Goal: Information Seeking & Learning: Learn about a topic

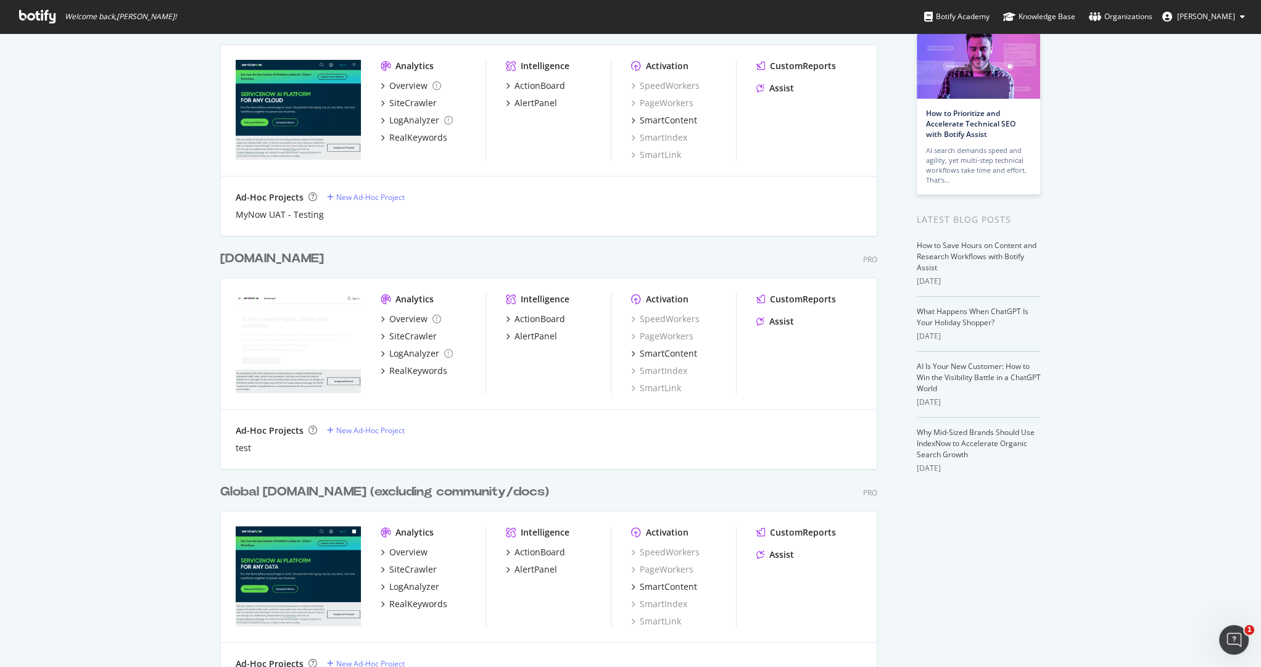
scroll to position [85, 0]
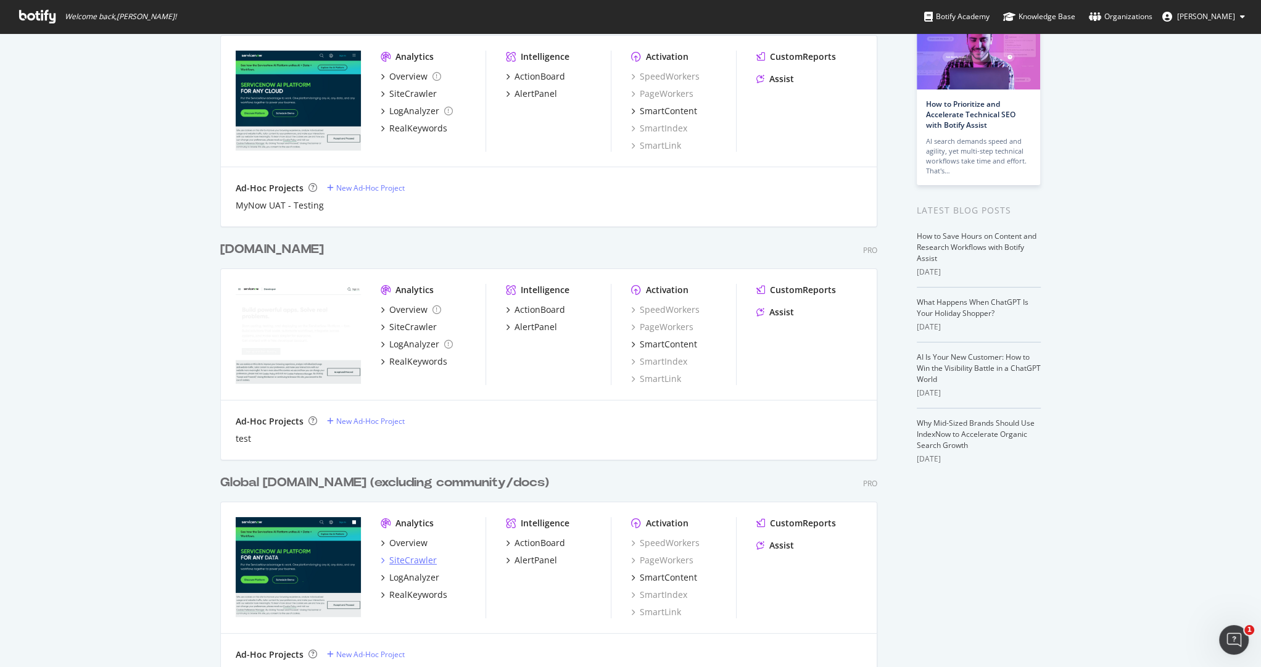
click at [413, 558] on div "SiteCrawler" at bounding box center [413, 560] width 48 height 12
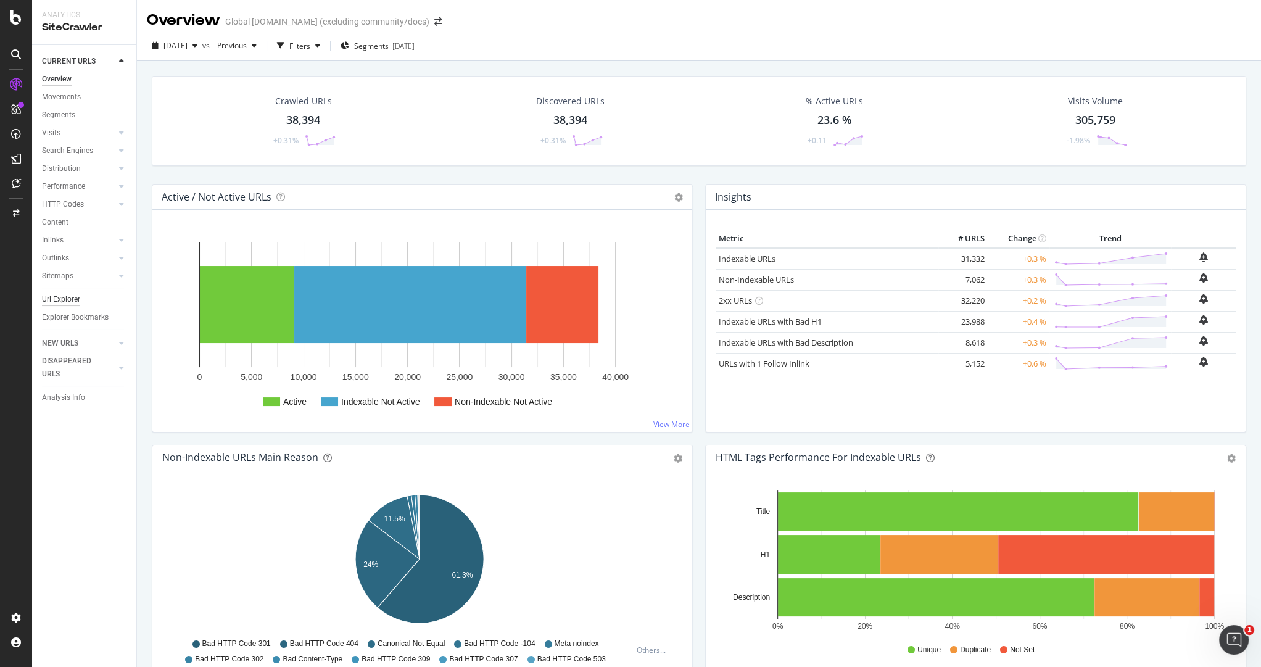
click at [68, 299] on div "Url Explorer" at bounding box center [61, 299] width 38 height 13
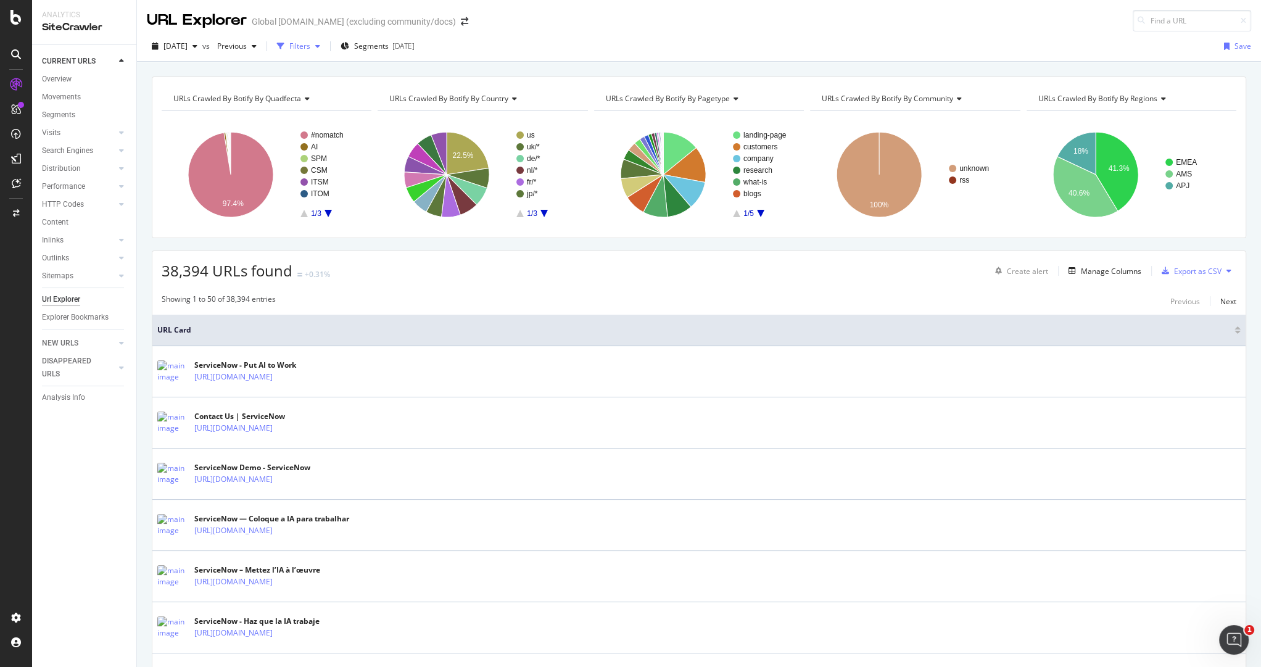
click at [310, 48] on div "Filters" at bounding box center [299, 46] width 21 height 10
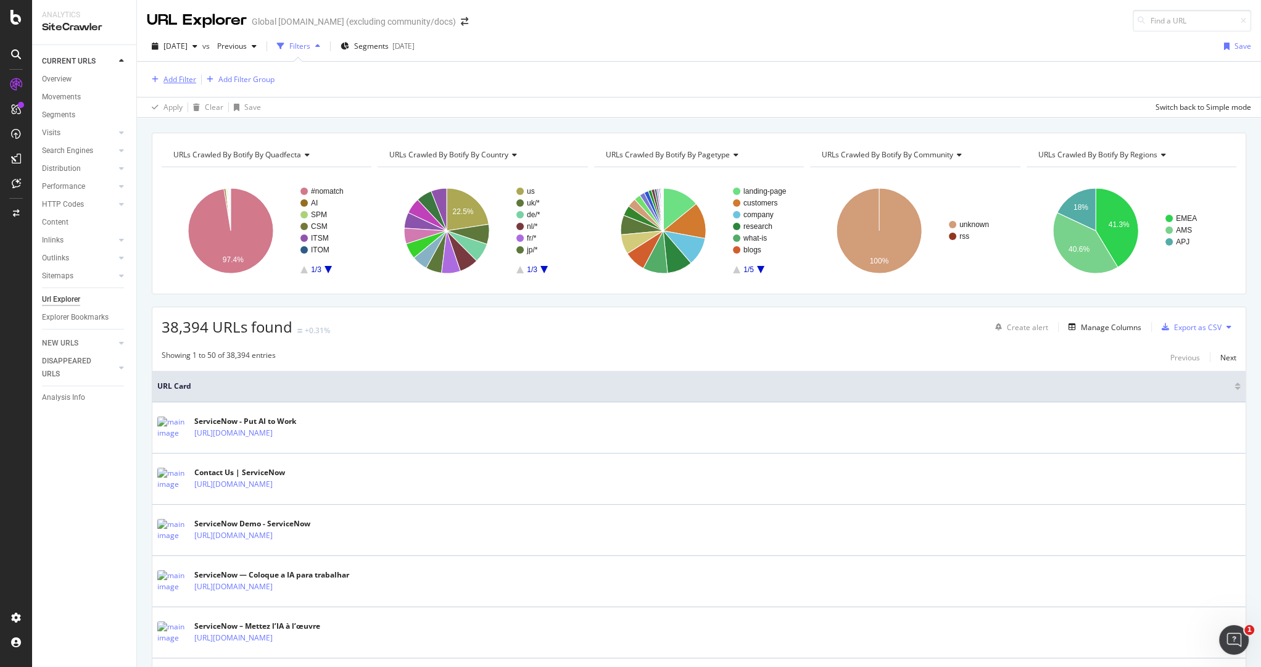
click at [180, 78] on div "Add Filter" at bounding box center [180, 79] width 33 height 10
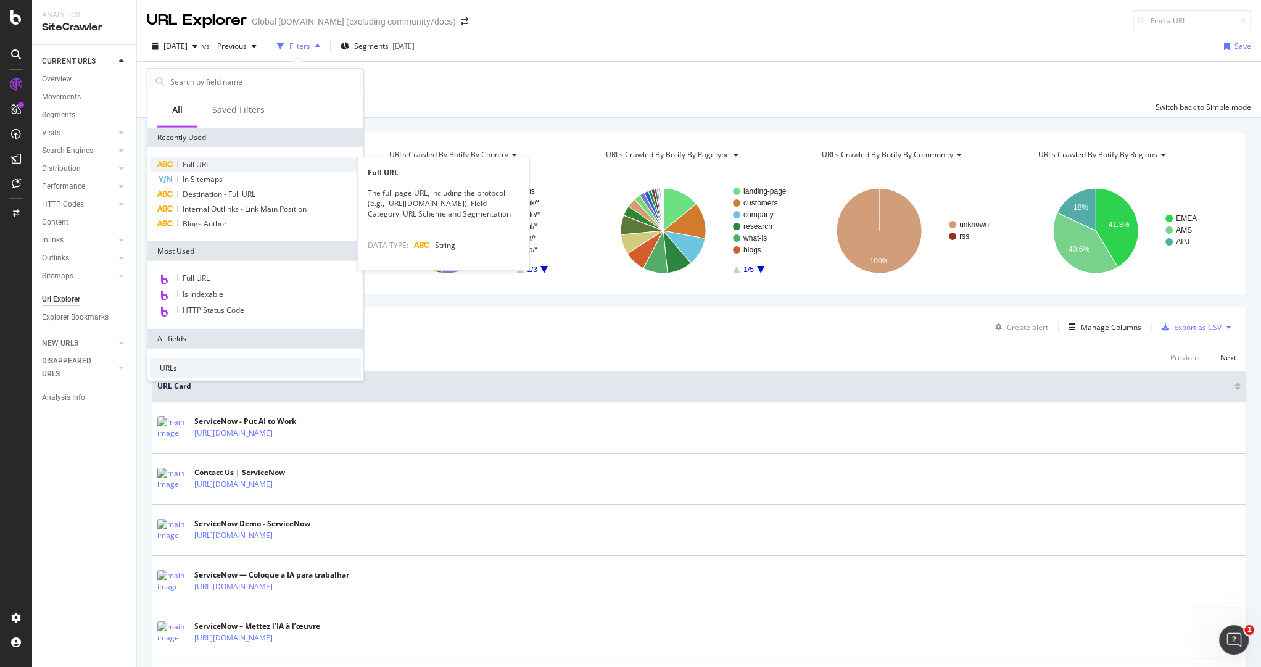
click at [250, 160] on div "Full URL" at bounding box center [255, 164] width 211 height 15
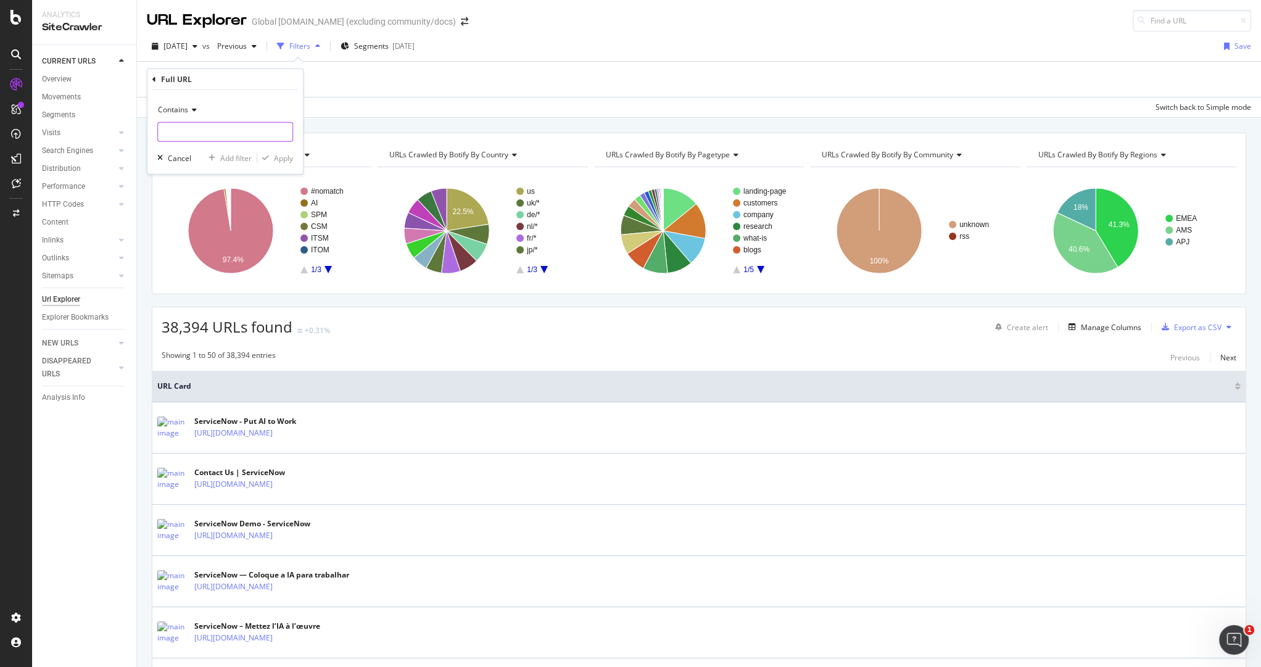
click at [263, 128] on input "text" at bounding box center [225, 132] width 135 height 20
type input "/now-platform"
click at [291, 149] on div "Contains /now-platform Cancel Add filter Apply" at bounding box center [224, 132] width 155 height 84
click at [284, 157] on div "Apply" at bounding box center [283, 157] width 19 height 10
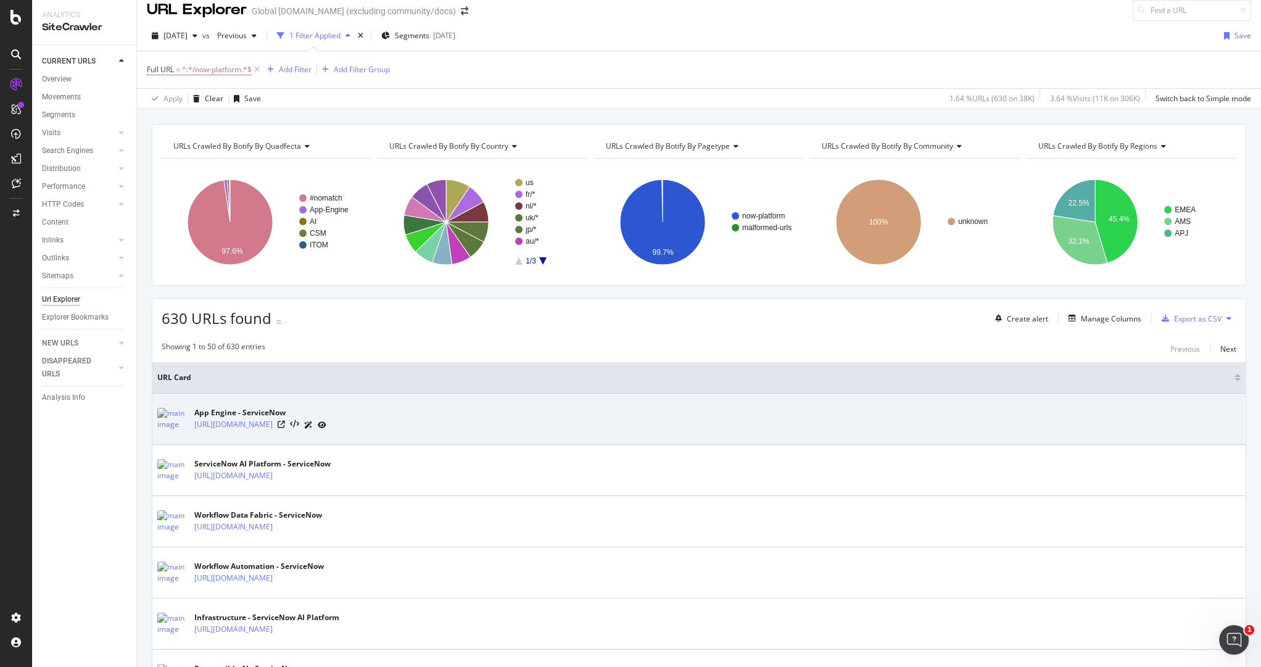
scroll to position [15, 0]
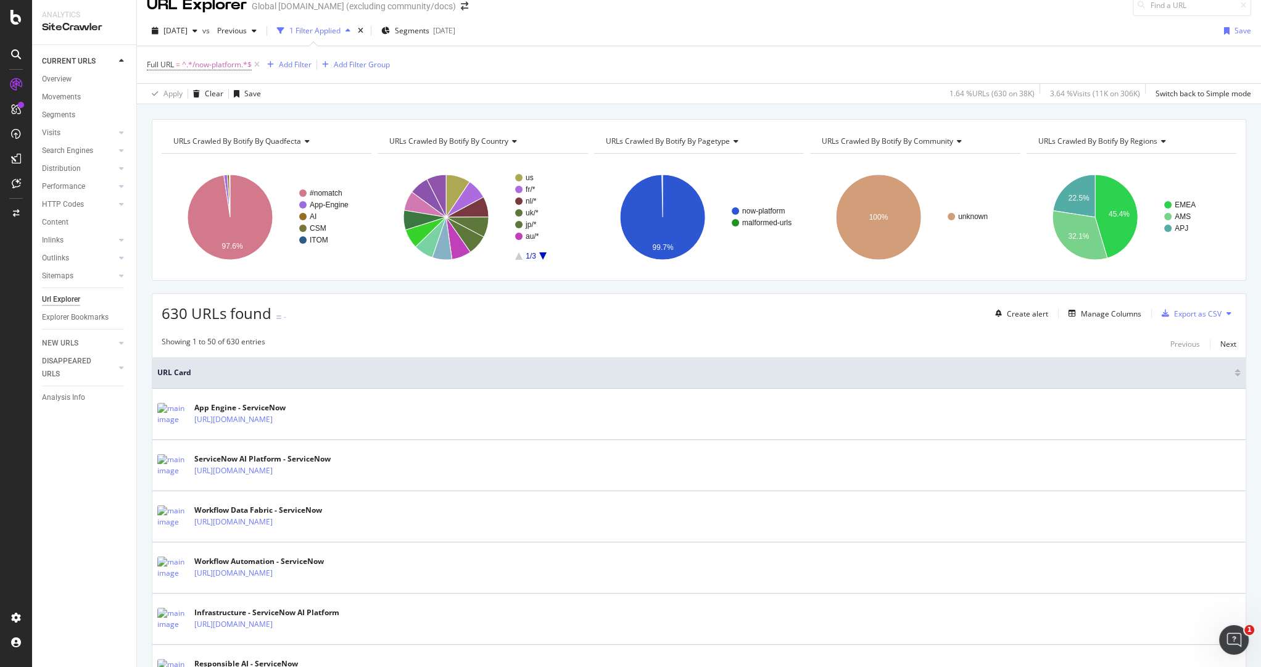
click at [663, 139] on span "URLs Crawled By Botify By pagetype" at bounding box center [668, 141] width 124 height 10
click at [615, 112] on div "URLs Crawled By Botify By quadfecta Chart (by Value) Table Expand Export as CSV…" at bounding box center [699, 119] width 1124 height 30
click at [302, 62] on div "Add Filter" at bounding box center [295, 64] width 33 height 10
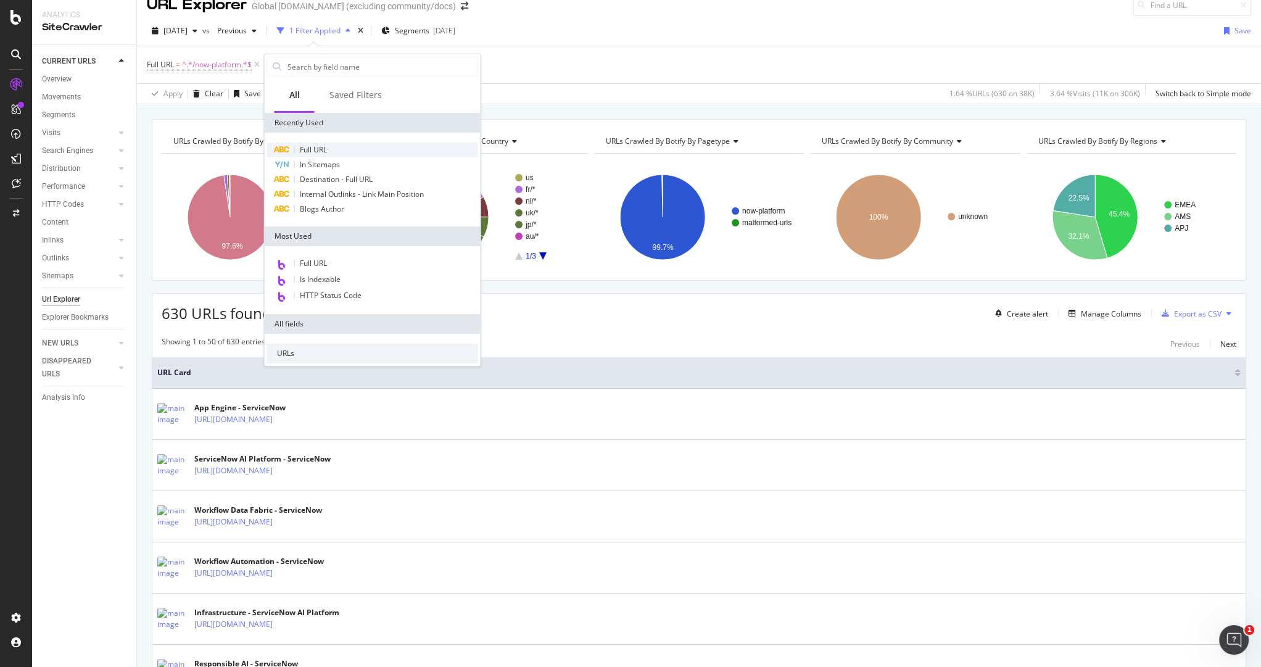
click at [323, 144] on span "Full URL" at bounding box center [313, 149] width 27 height 10
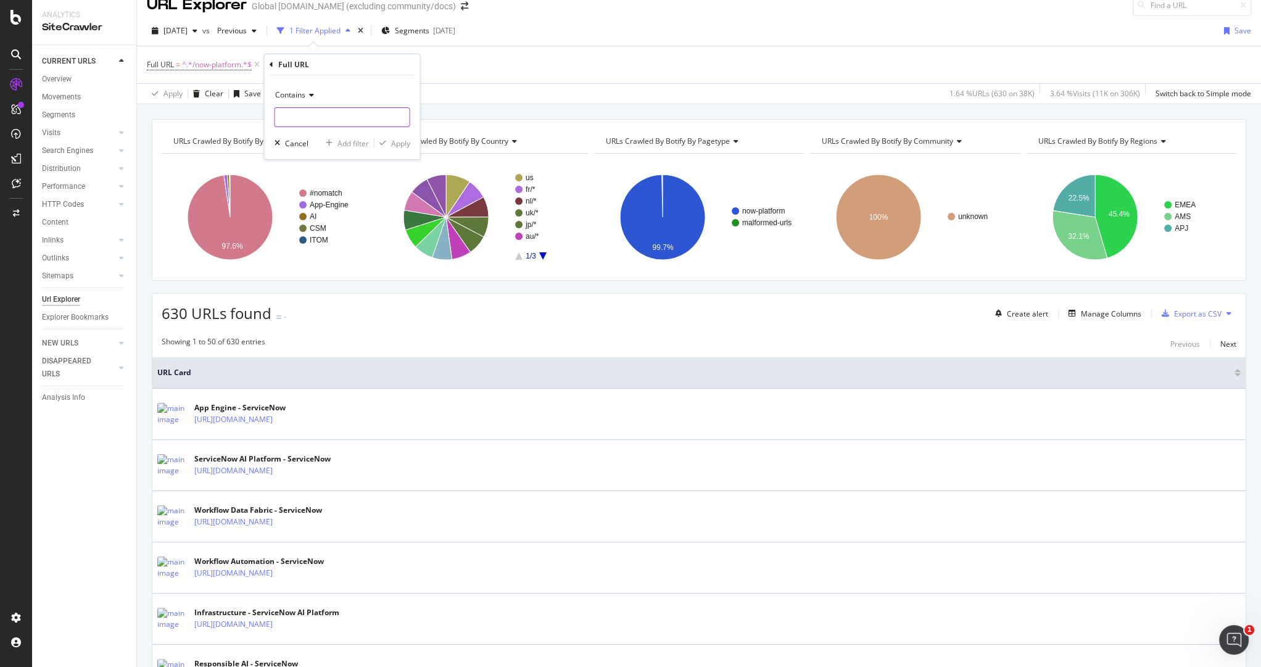
click at [323, 114] on input "text" at bounding box center [342, 117] width 135 height 20
type input "/what"
click at [404, 139] on div "Apply" at bounding box center [400, 143] width 19 height 10
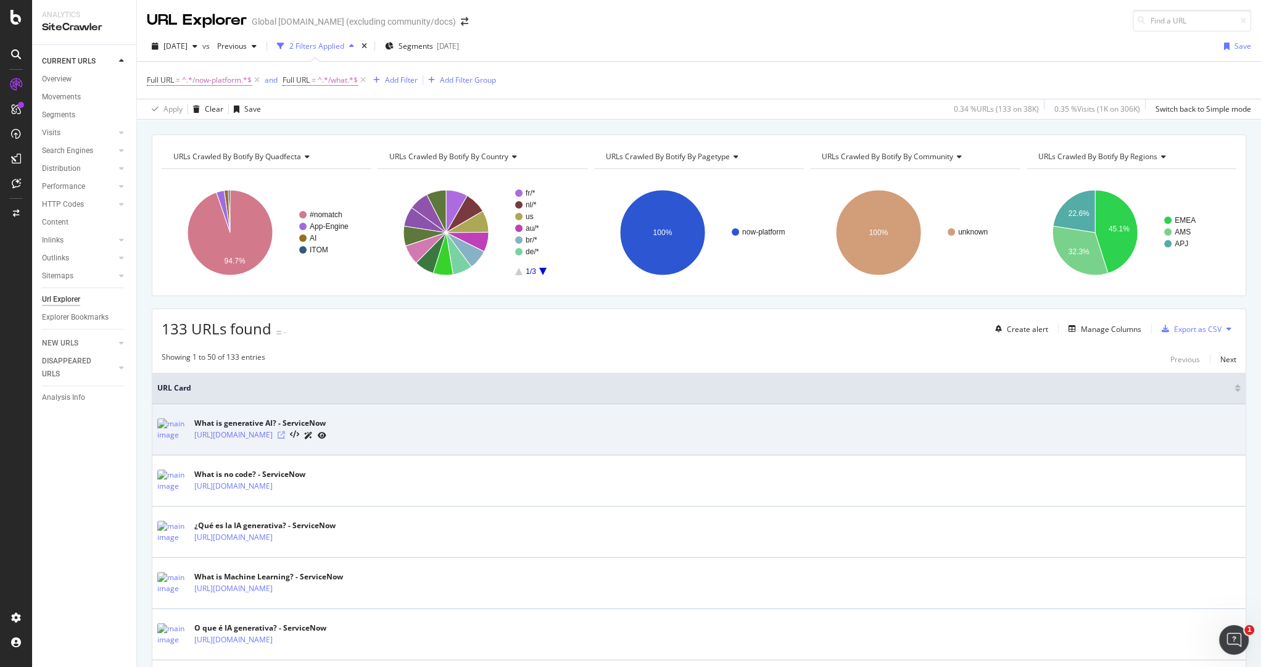
click at [285, 434] on icon at bounding box center [281, 434] width 7 height 7
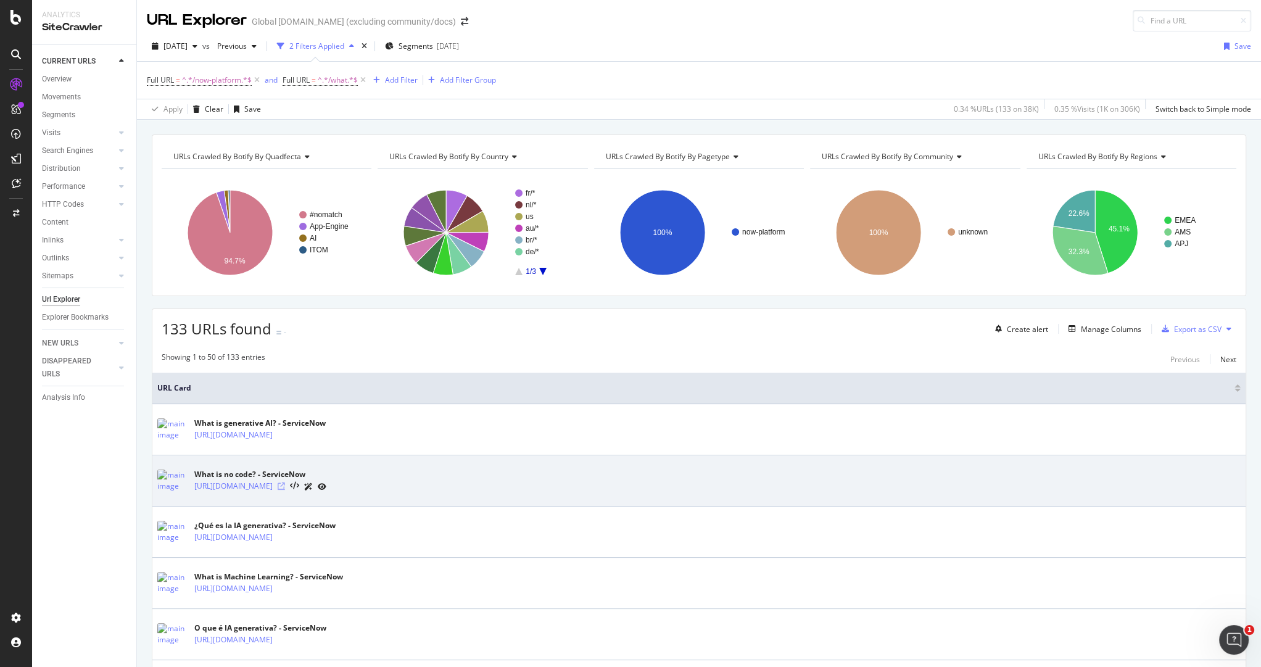
click at [285, 484] on icon at bounding box center [281, 485] width 7 height 7
